Goal: Task Accomplishment & Management: Use online tool/utility

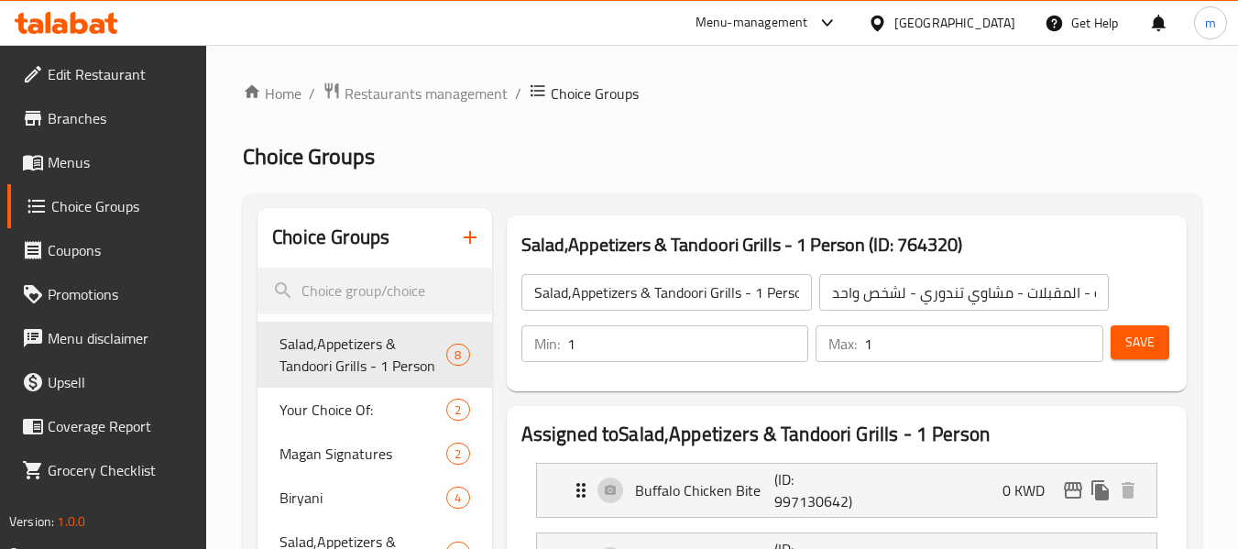
click at [81, 18] on icon at bounding box center [67, 23] width 104 height 22
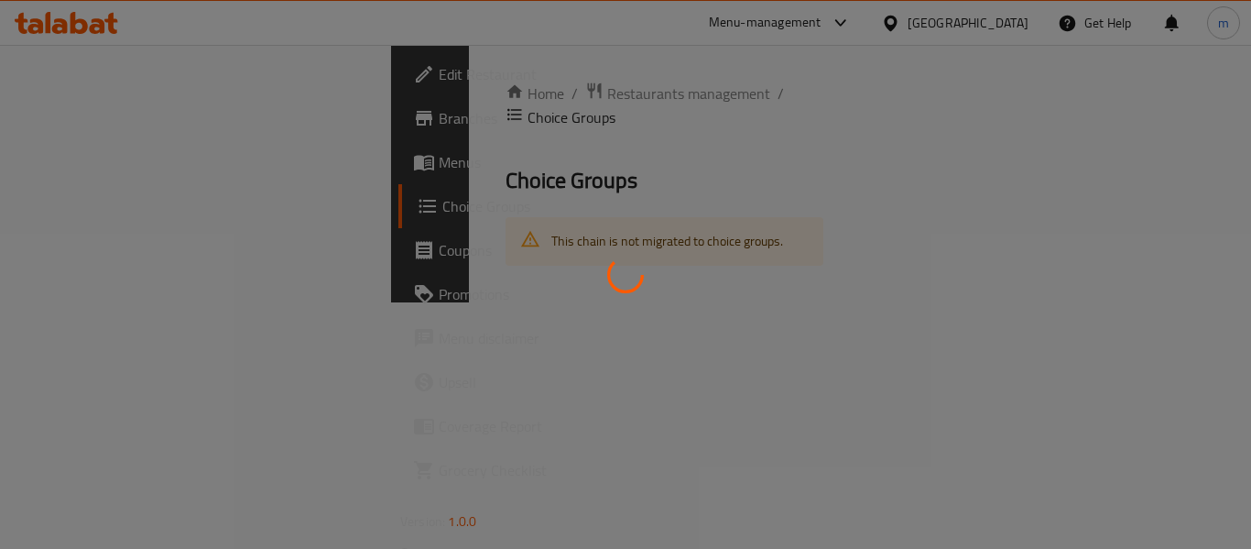
click at [63, 18] on div at bounding box center [625, 274] width 1251 height 549
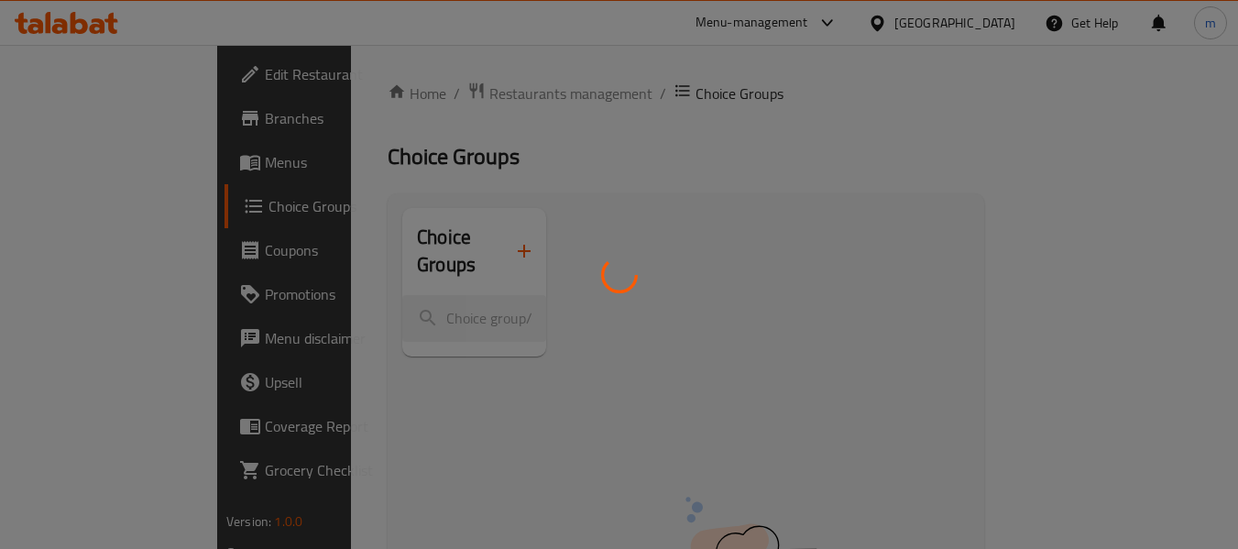
click at [108, 7] on div at bounding box center [619, 274] width 1238 height 549
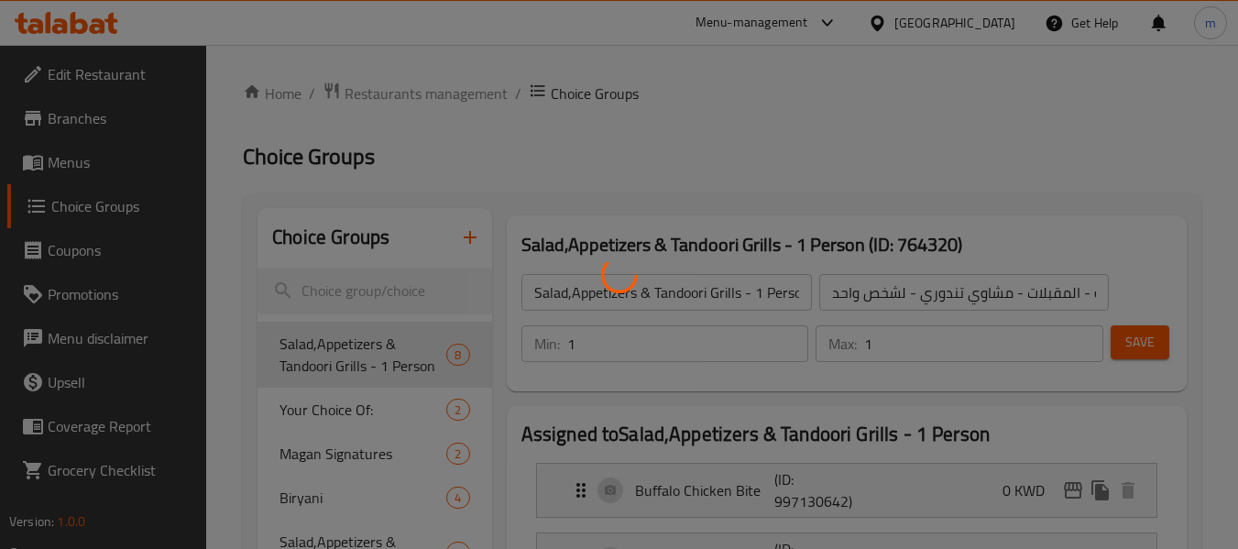
click at [113, 35] on div at bounding box center [619, 274] width 1238 height 549
click at [80, 29] on div at bounding box center [619, 274] width 1238 height 549
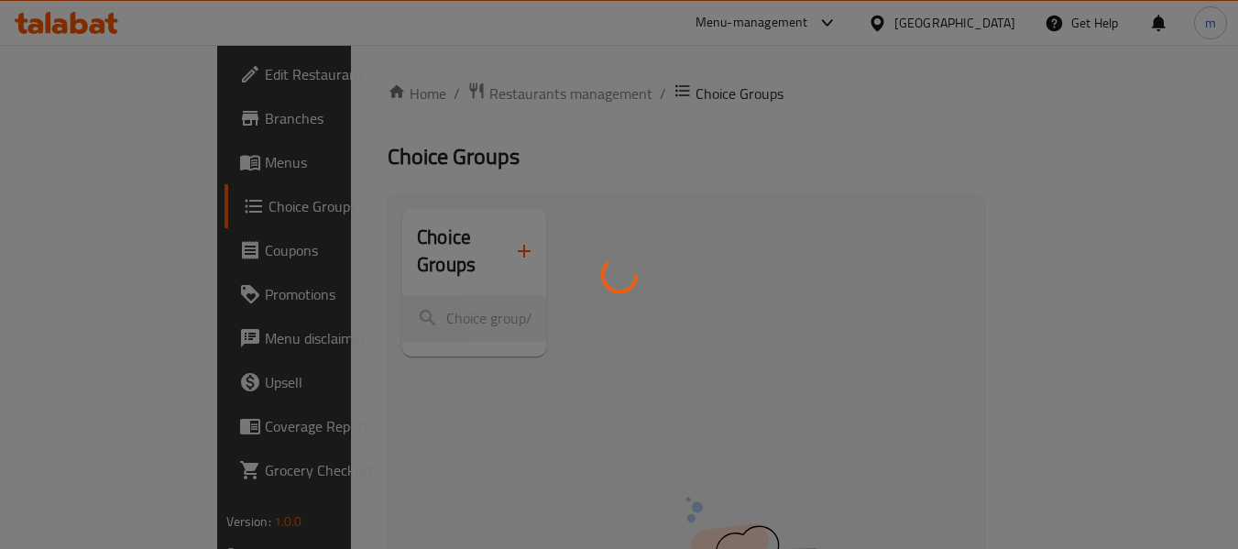
click at [78, 26] on div at bounding box center [619, 274] width 1238 height 549
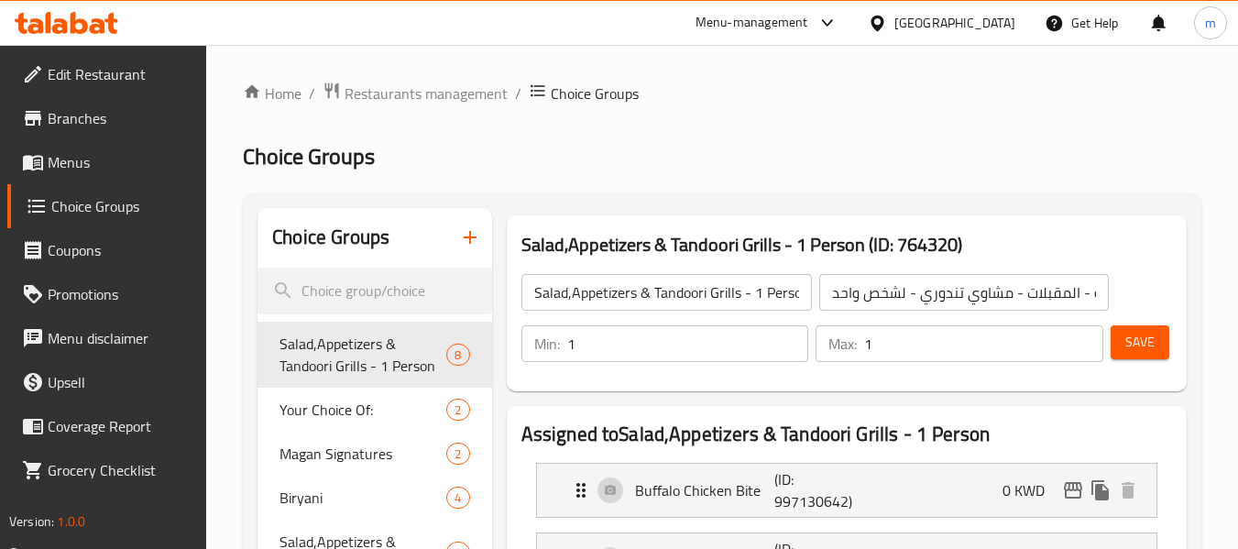
click at [39, 18] on icon at bounding box center [67, 23] width 104 height 22
